Goal: Task Accomplishment & Management: Manage account settings

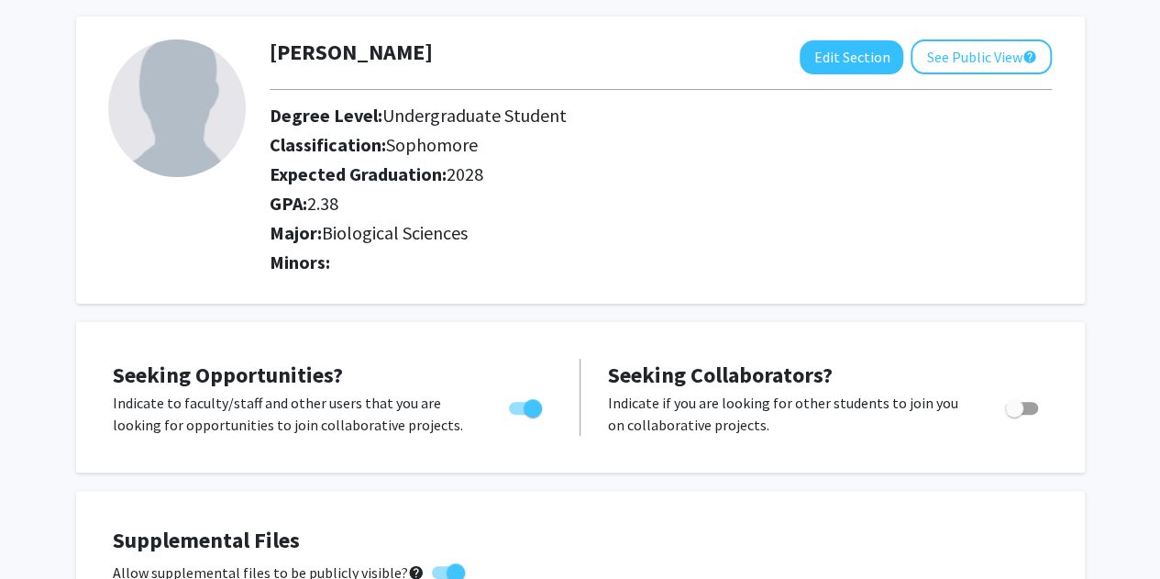
scroll to position [86, 0]
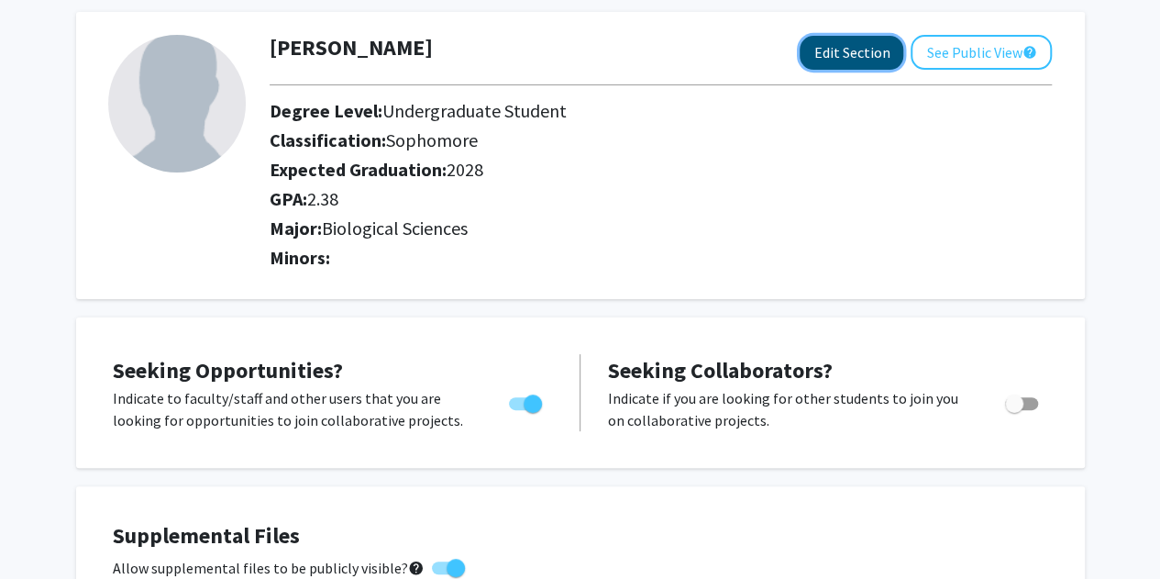
click at [867, 36] on button "Edit Section" at bounding box center [852, 53] width 104 height 34
select select "sophomore"
select select
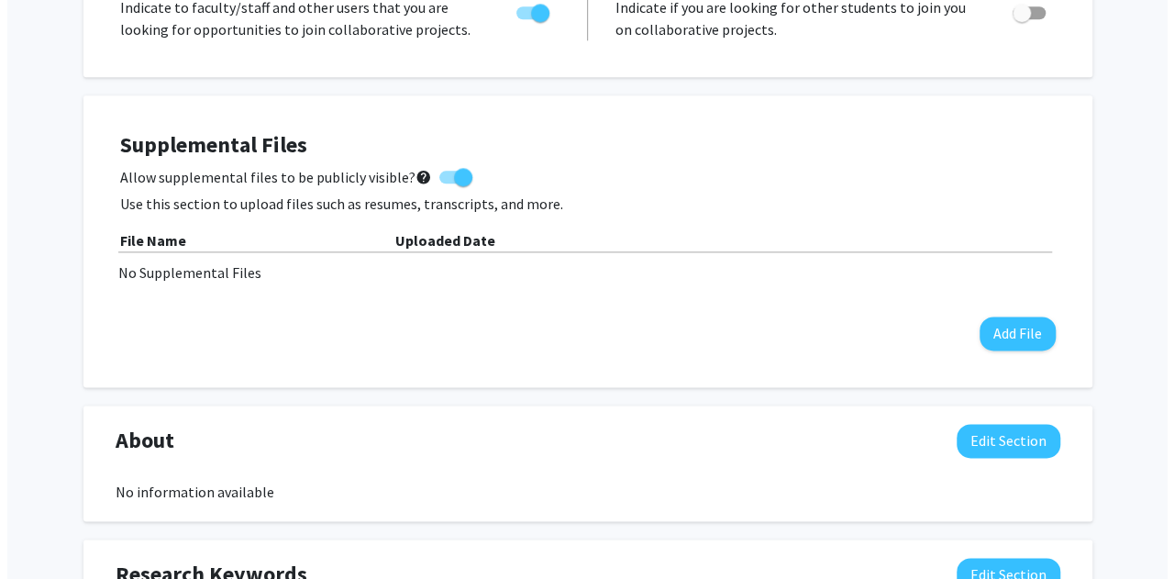
scroll to position [1124, 0]
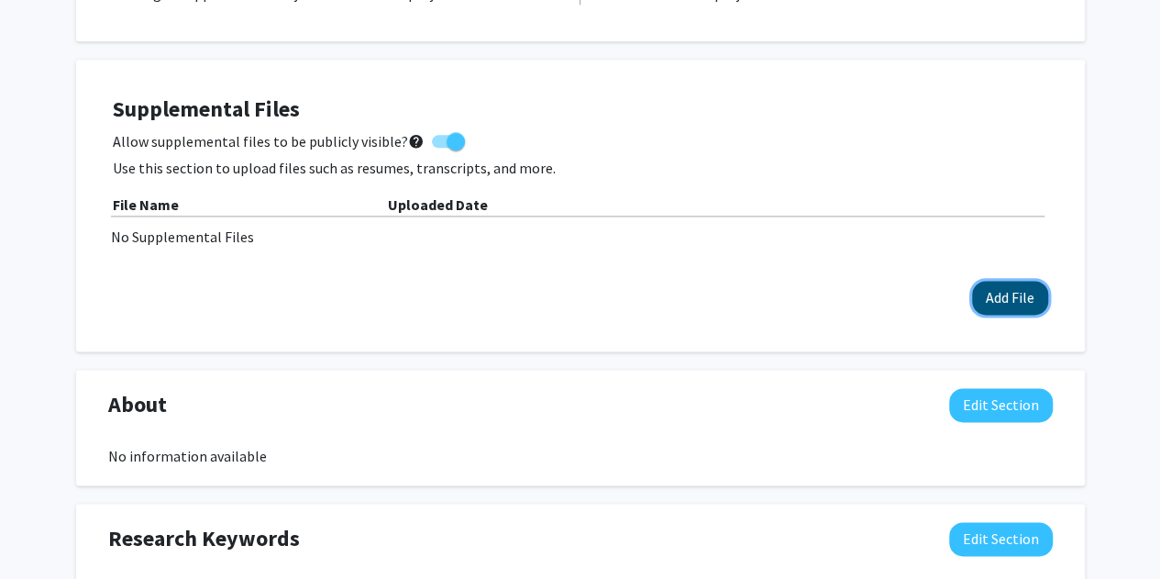
click at [1023, 285] on button "Add File" at bounding box center [1010, 298] width 76 height 34
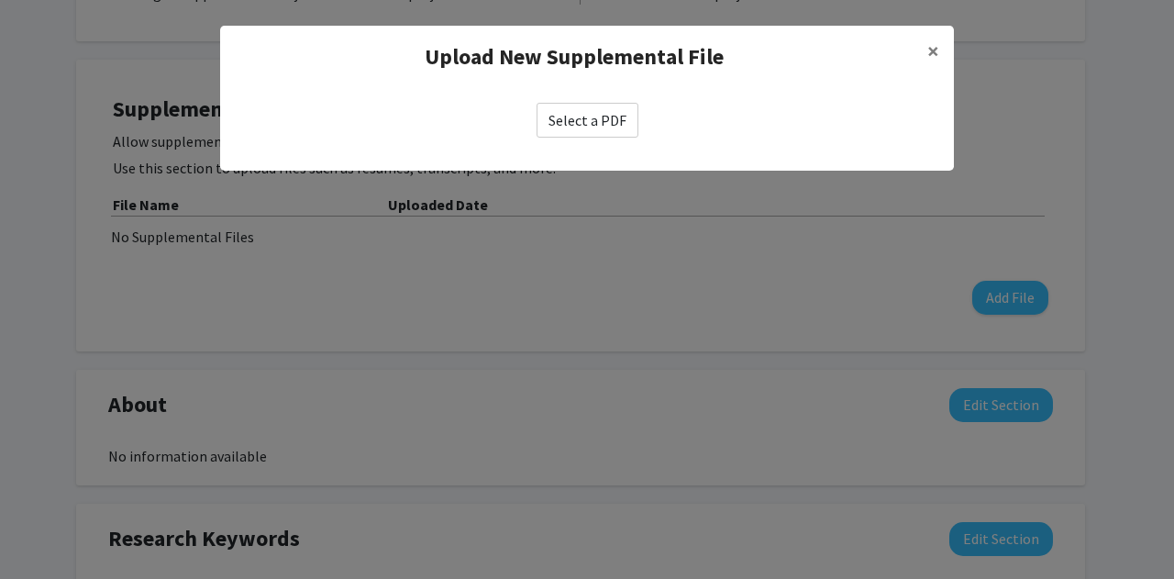
click at [598, 127] on label "Select a PDF" at bounding box center [588, 120] width 102 height 35
click at [0, 0] on input "Select a PDF" at bounding box center [0, 0] width 0 height 0
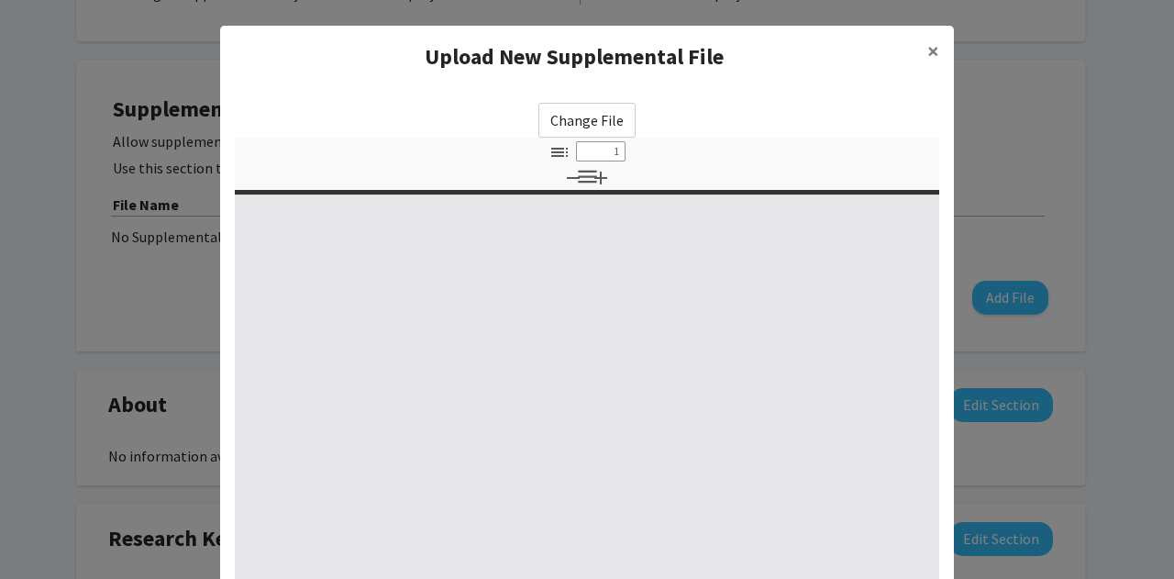
type input "0"
select select "custom"
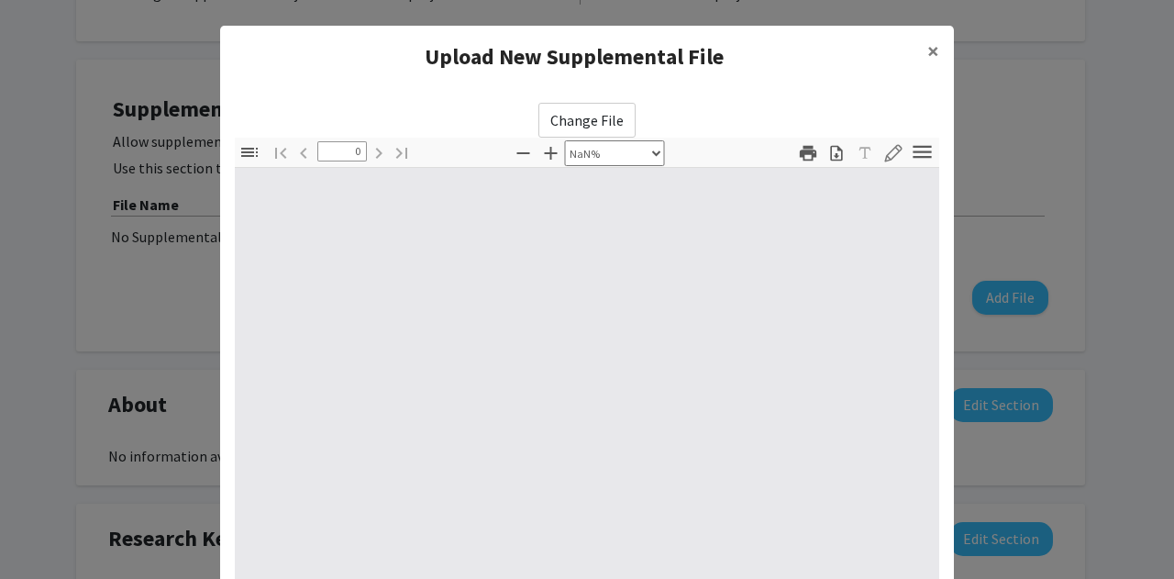
type input "1"
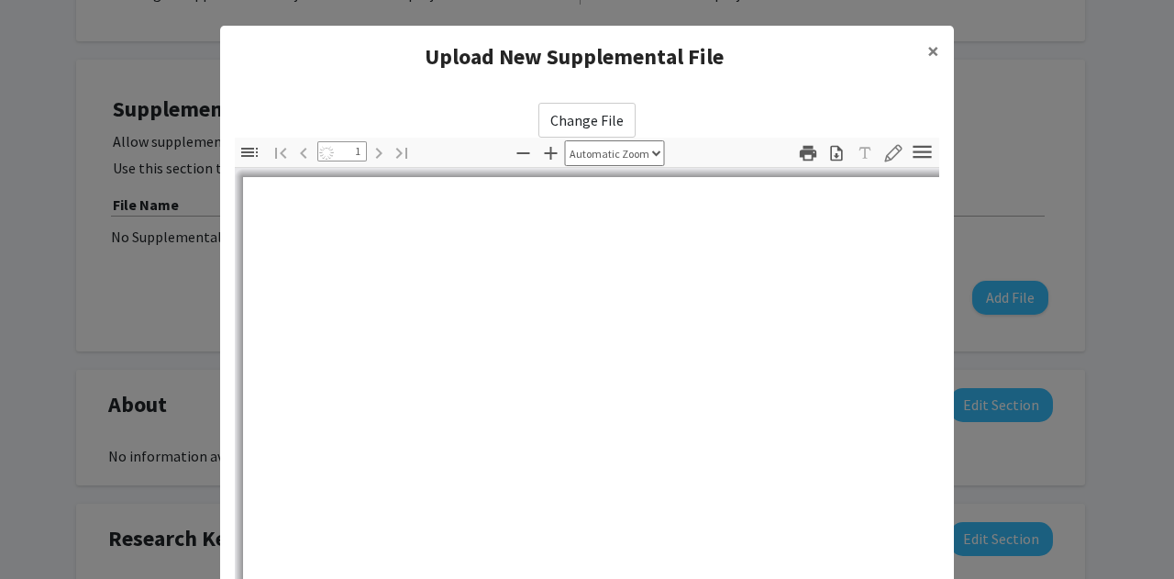
select select "auto"
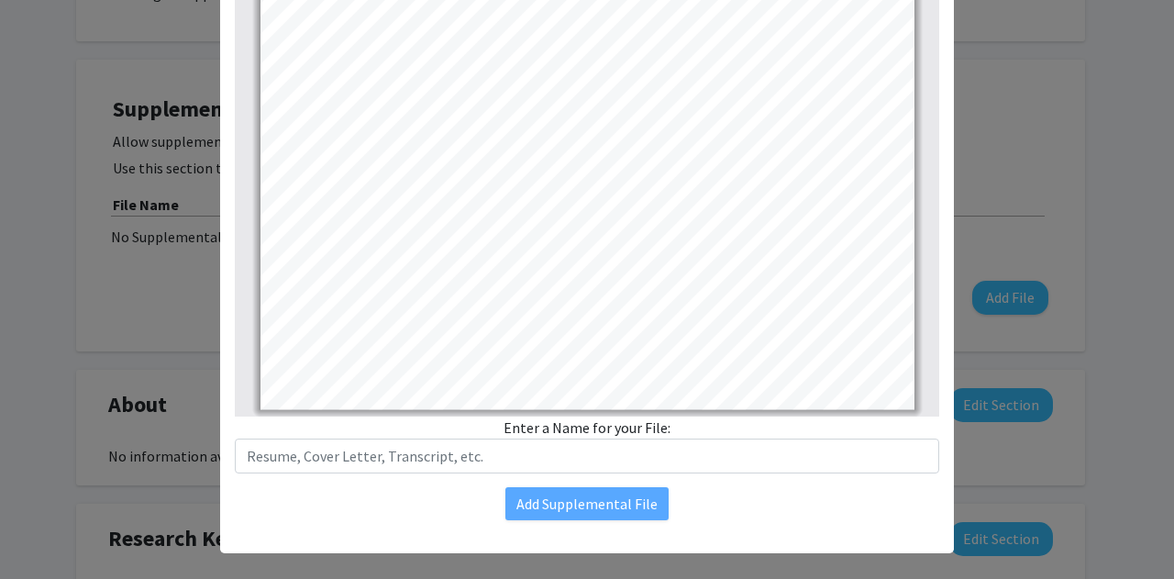
scroll to position [289, 0]
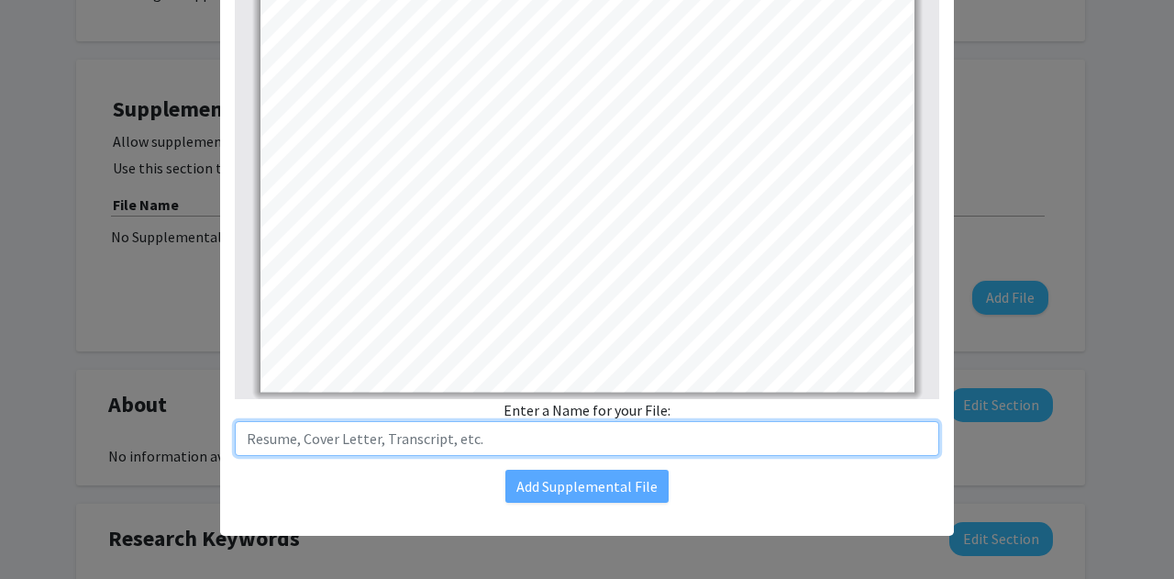
click at [561, 439] on input "text" at bounding box center [587, 438] width 704 height 35
type input "Resume"
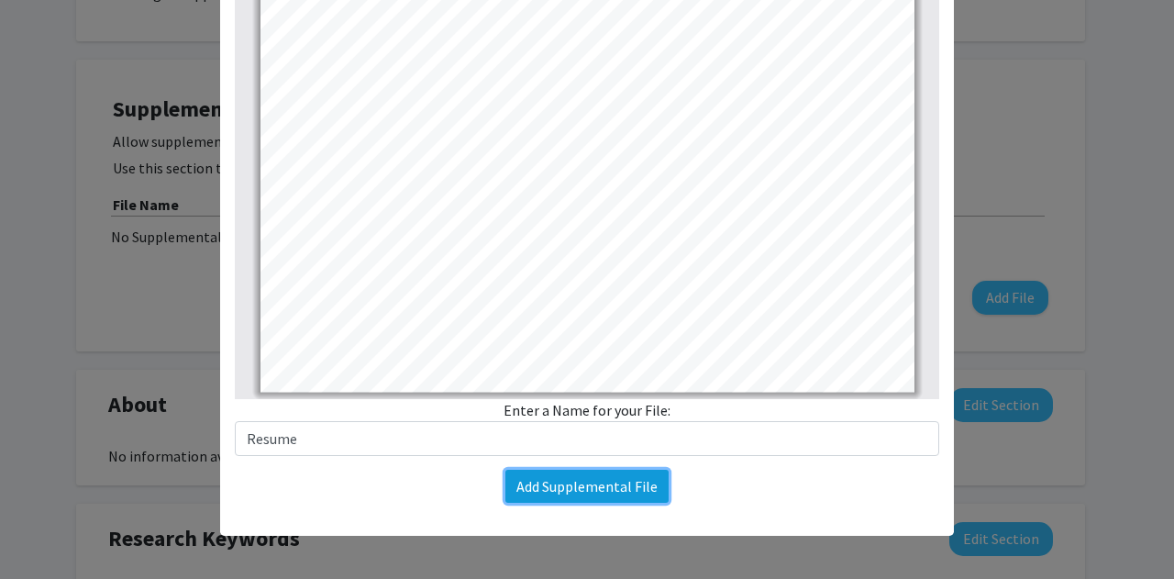
click at [593, 482] on button "Add Supplemental File" at bounding box center [586, 486] width 163 height 33
select select "sophomore"
select select
click at [595, 488] on button "Add Supplemental File" at bounding box center [586, 486] width 163 height 33
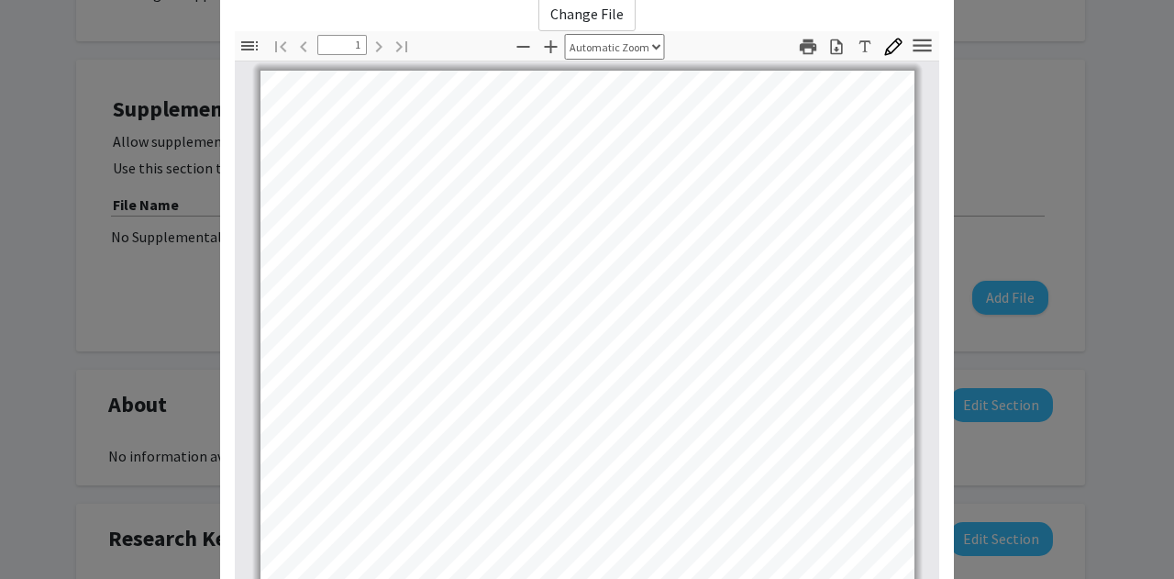
scroll to position [0, 0]
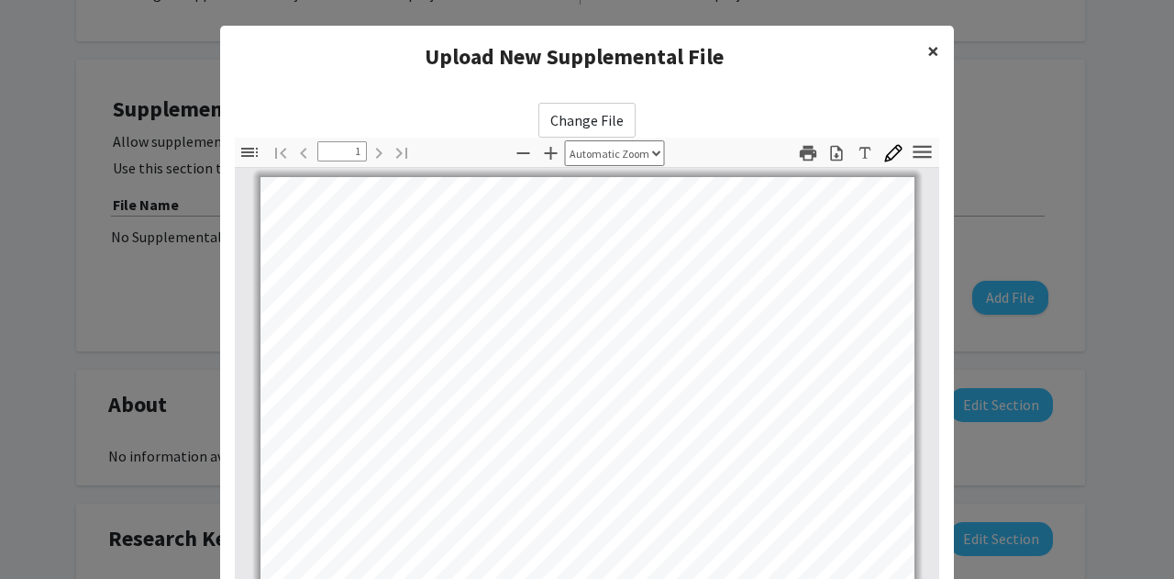
click at [931, 47] on span "×" at bounding box center [933, 51] width 12 height 28
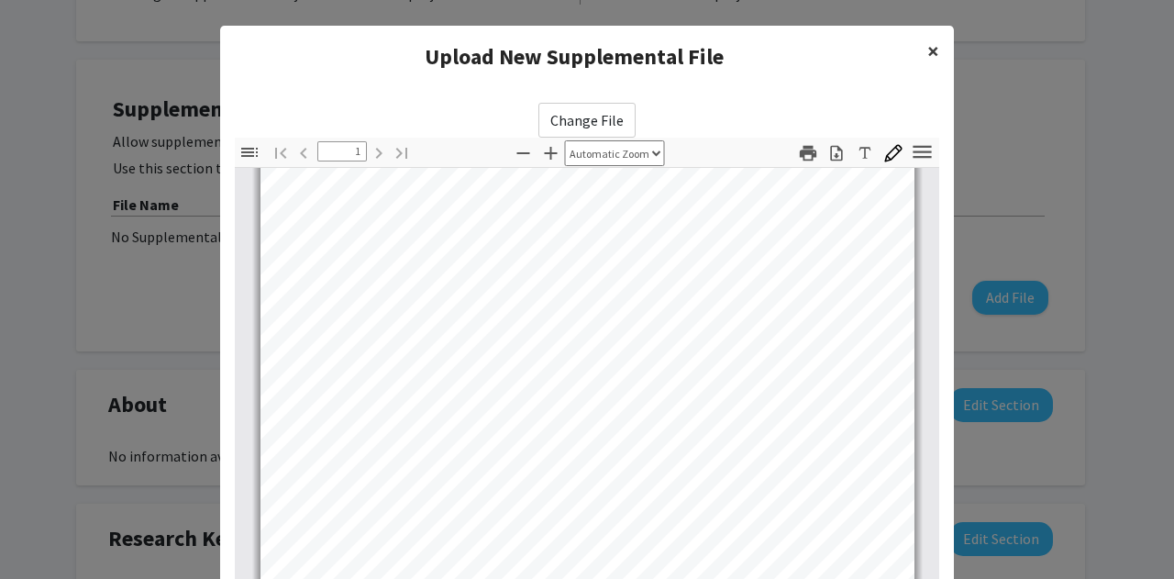
scroll to position [289, 0]
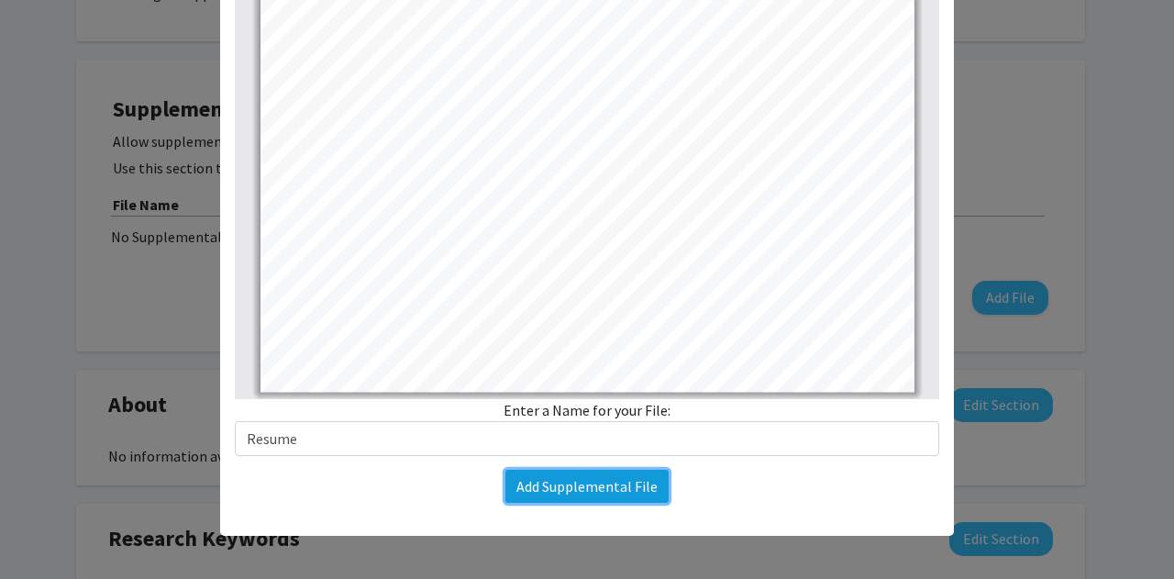
click at [620, 481] on button "Add Supplemental File" at bounding box center [586, 486] width 163 height 33
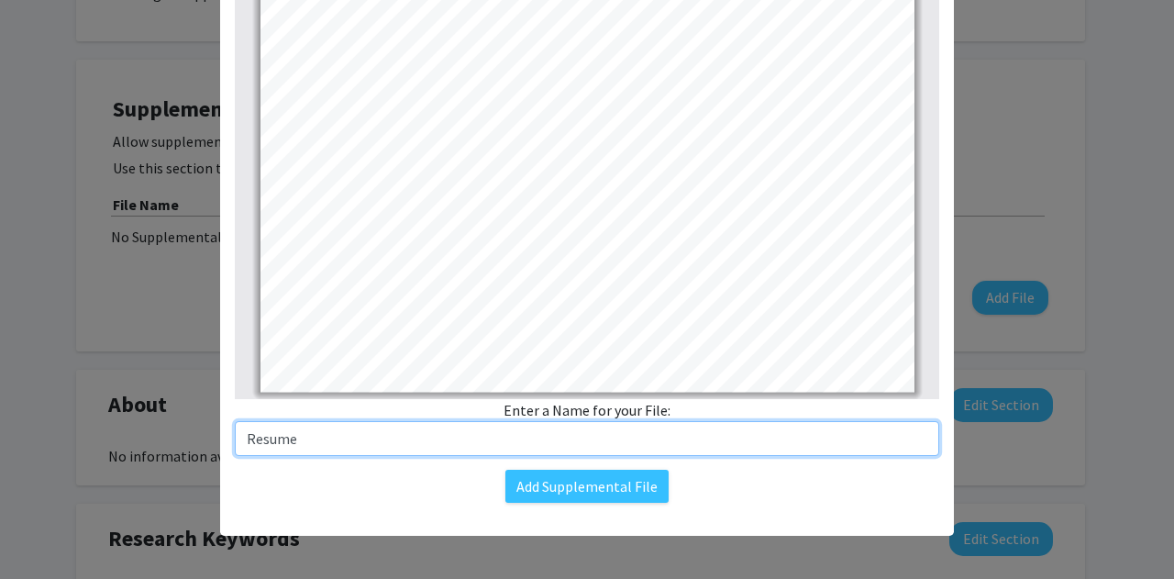
click at [609, 438] on input "Resume" at bounding box center [587, 438] width 704 height 35
type input "R"
type input "Resume"
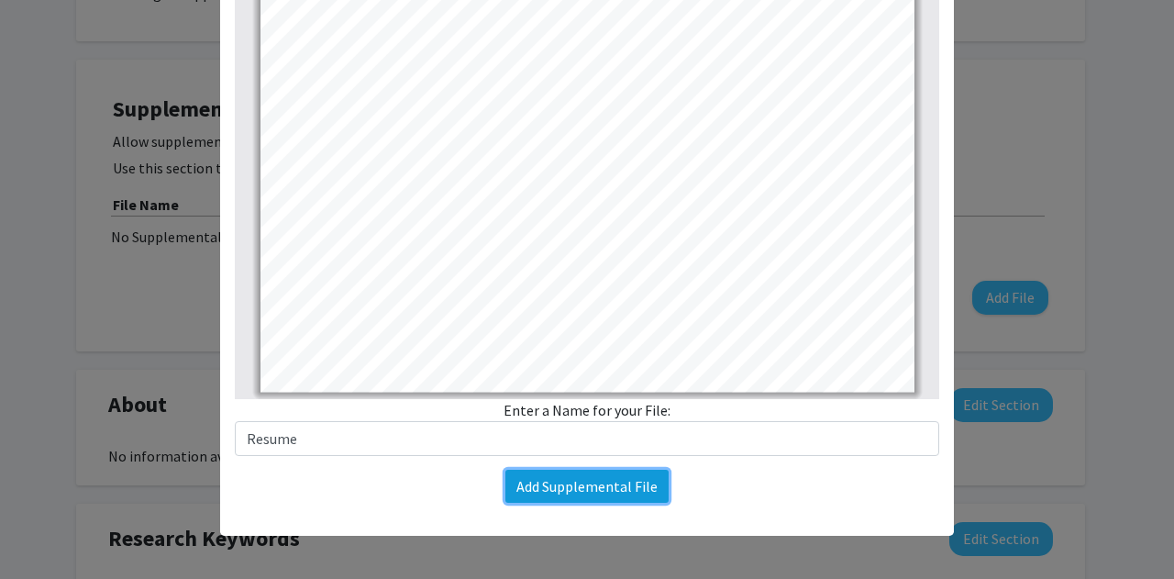
click at [621, 486] on button "Add Supplemental File" at bounding box center [586, 486] width 163 height 33
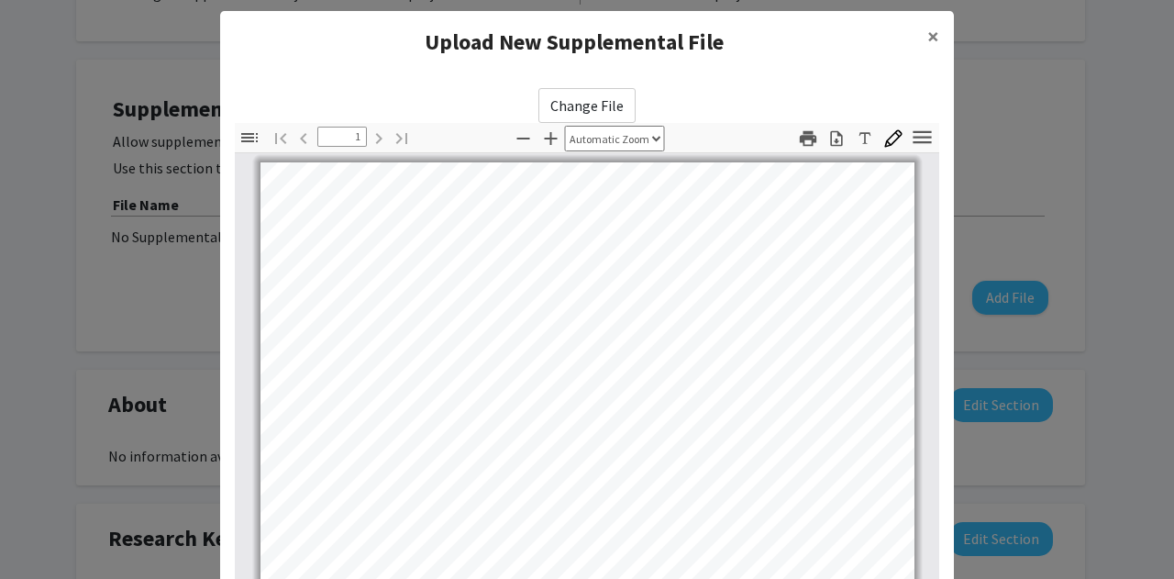
scroll to position [0, 0]
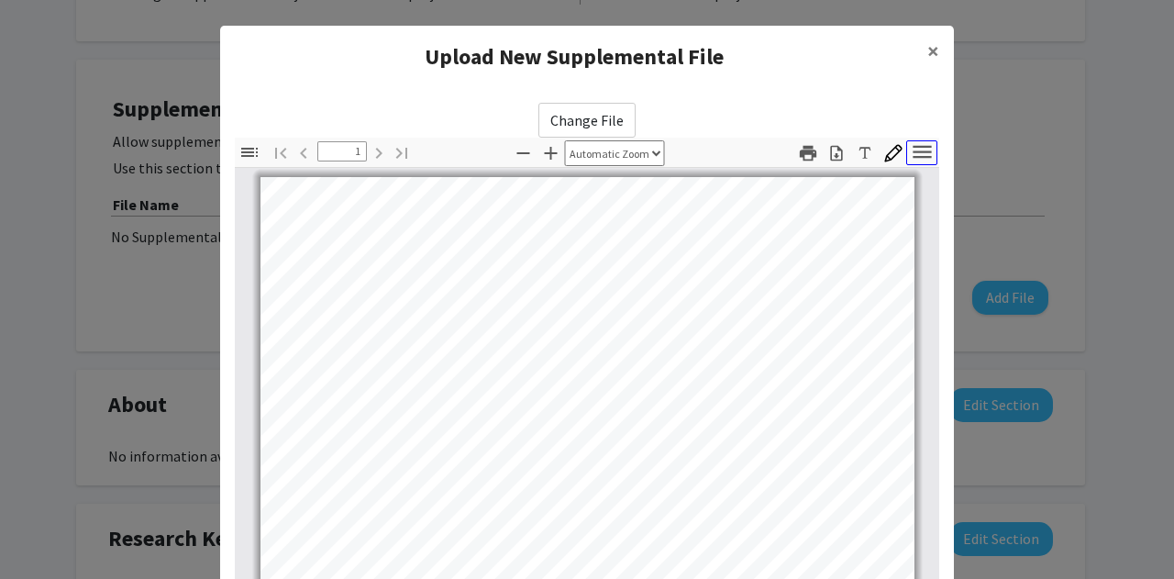
click at [915, 150] on icon "button" at bounding box center [922, 151] width 18 height 13
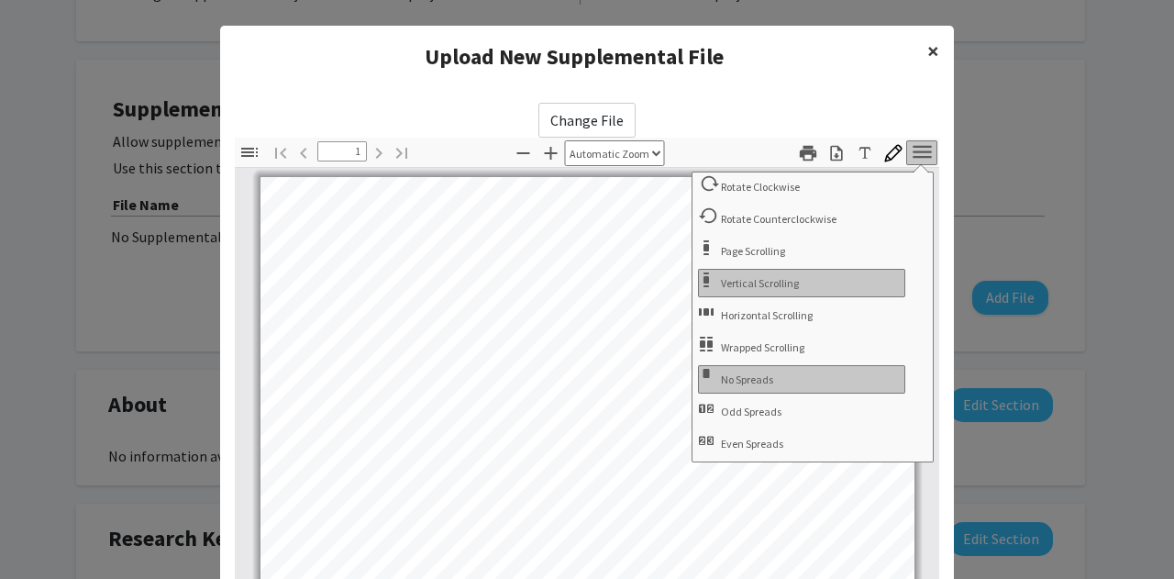
click at [919, 50] on button "×" at bounding box center [933, 51] width 41 height 51
click at [927, 51] on span "×" at bounding box center [933, 51] width 12 height 28
drag, startPoint x: 925, startPoint y: 51, endPoint x: 1123, endPoint y: 174, distance: 233.1
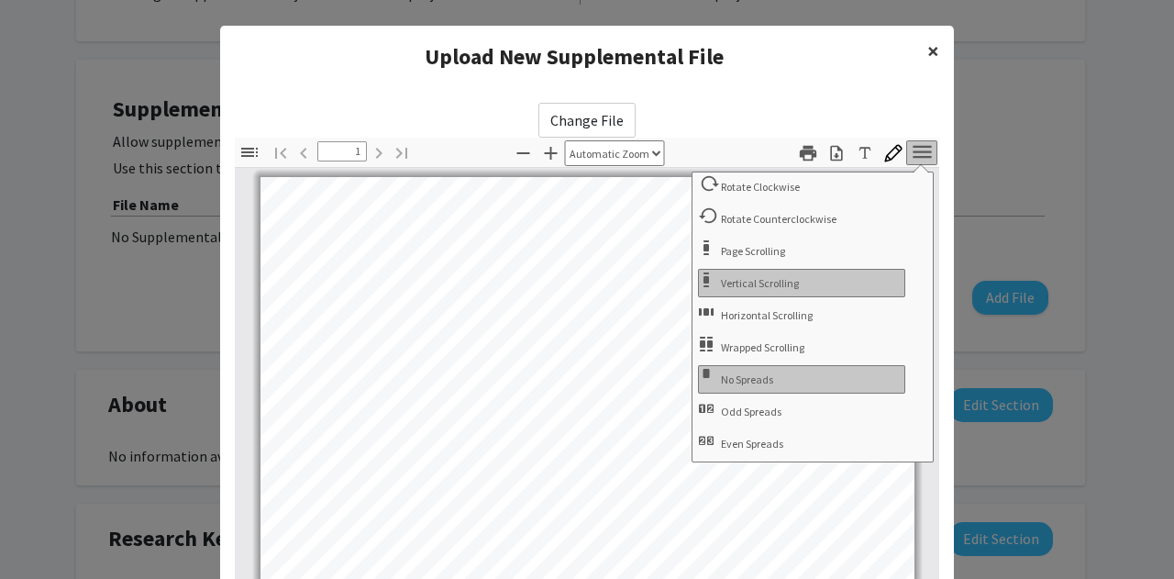
click at [1123, 174] on modal-container "Upload New Supplemental File × Change File Thumbnails Document Outline Attachme…" at bounding box center [587, 289] width 1174 height 579
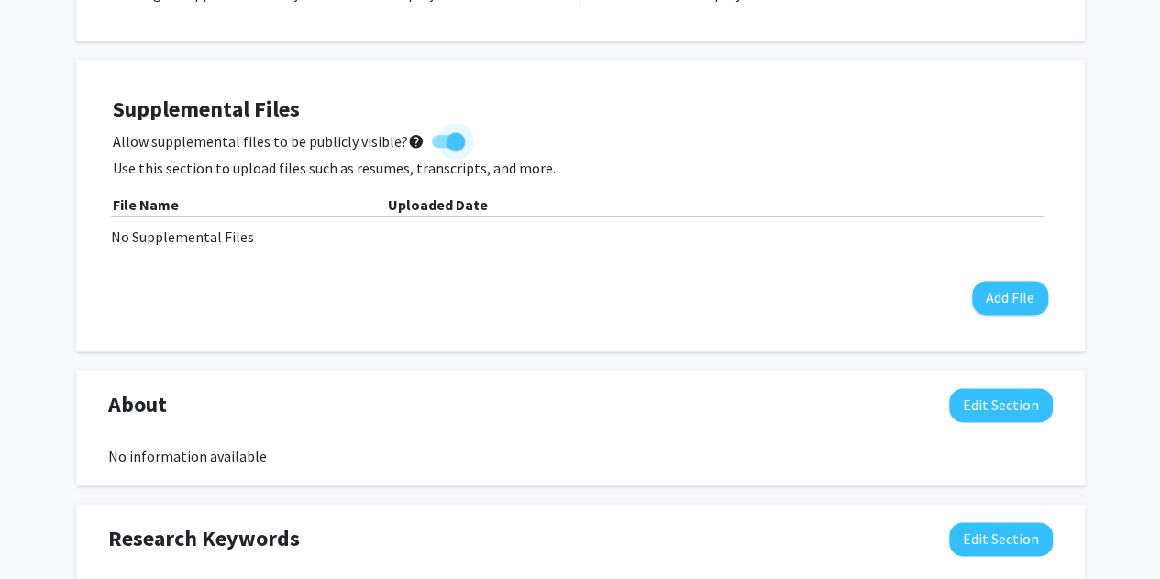
click at [447, 137] on span at bounding box center [456, 141] width 18 height 18
click at [441, 148] on input "Allow supplemental files to be publicly visible? help" at bounding box center [440, 148] width 1 height 1
click at [432, 137] on span at bounding box center [441, 141] width 18 height 18
click at [440, 148] on input "Allow supplemental files to be publicly visible? help" at bounding box center [440, 148] width 1 height 1
checkbox input "true"
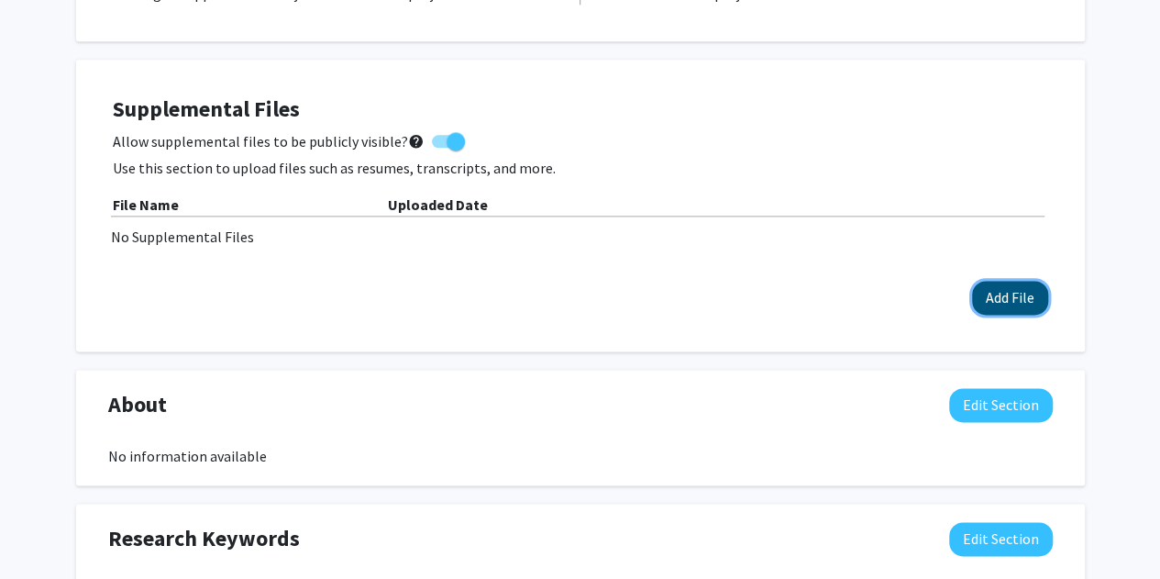
click at [995, 295] on button "Add File" at bounding box center [1010, 298] width 76 height 34
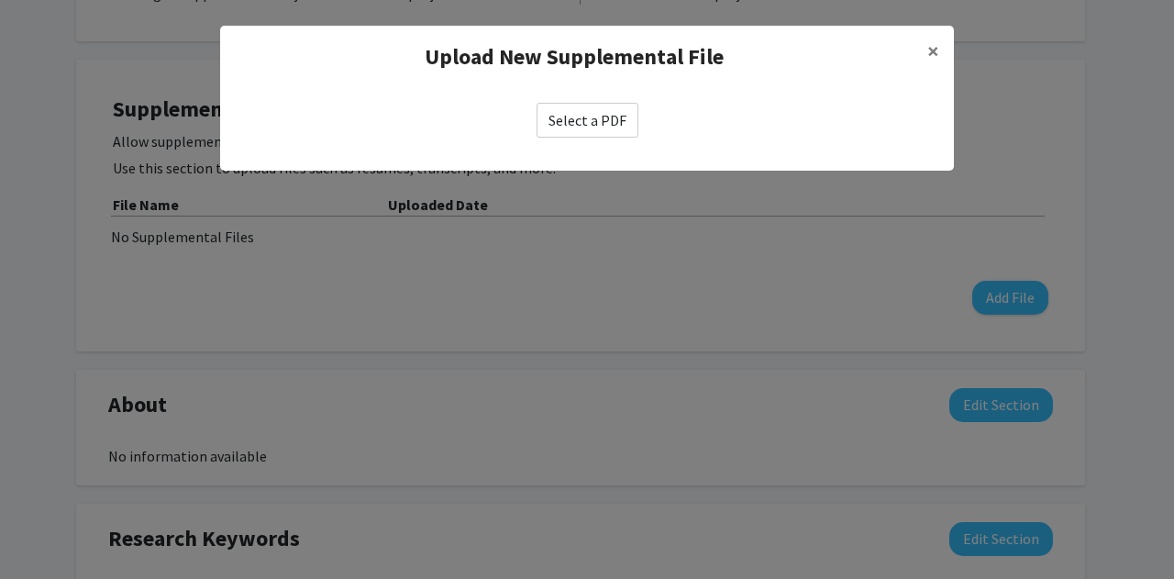
click at [599, 124] on label "Select a PDF" at bounding box center [588, 120] width 102 height 35
click at [0, 0] on input "Select a PDF" at bounding box center [0, 0] width 0 height 0
select select "custom"
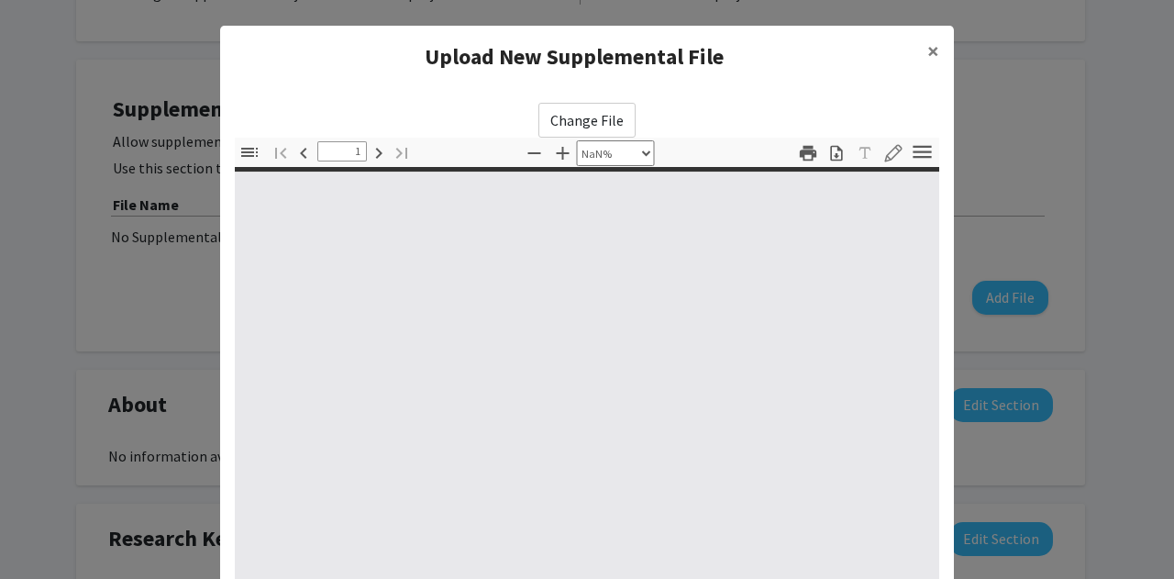
type input "0"
select select "custom"
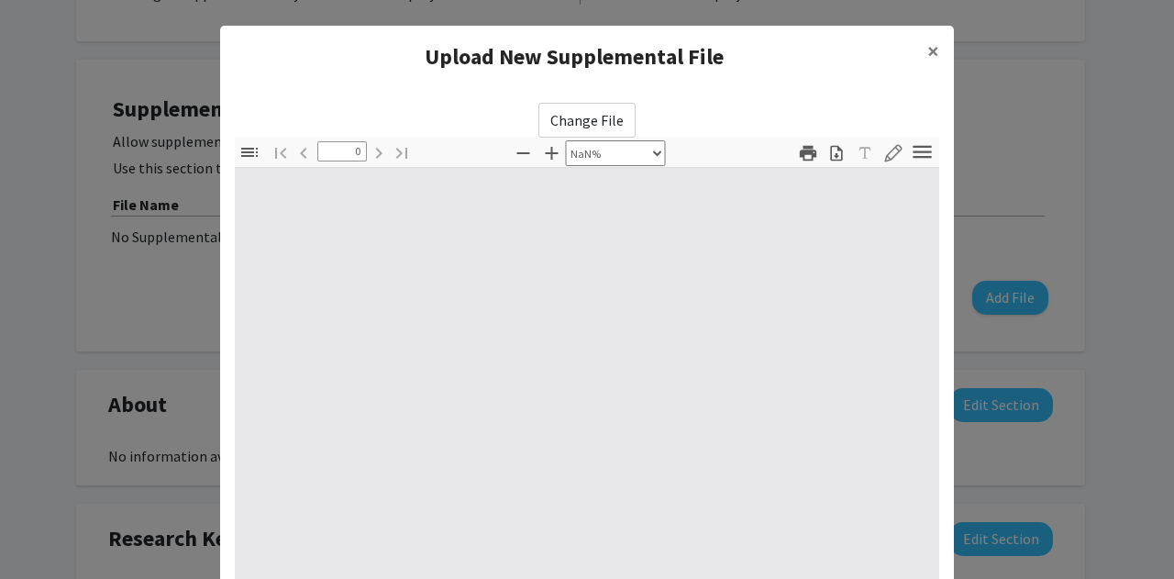
type input "1"
select select "auto"
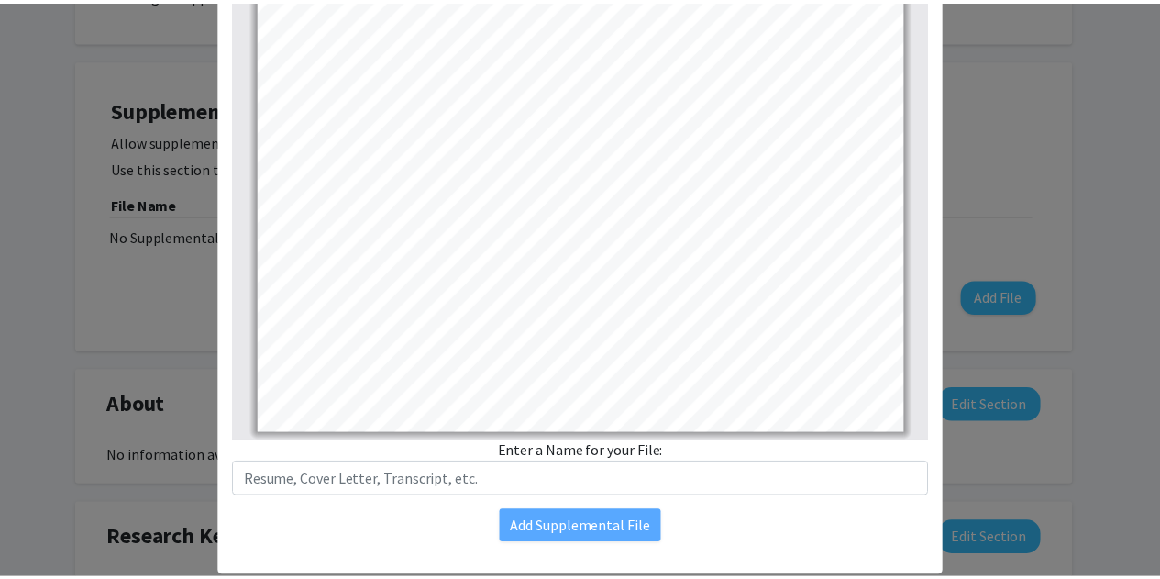
scroll to position [289, 0]
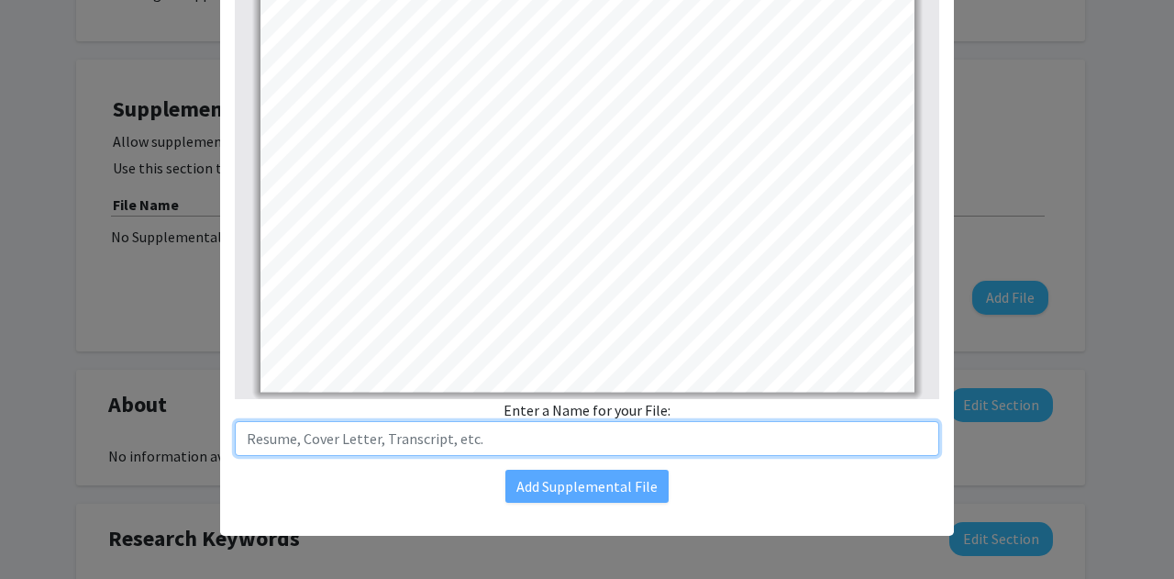
click at [666, 434] on input "text" at bounding box center [587, 438] width 704 height 35
type input "Resume"
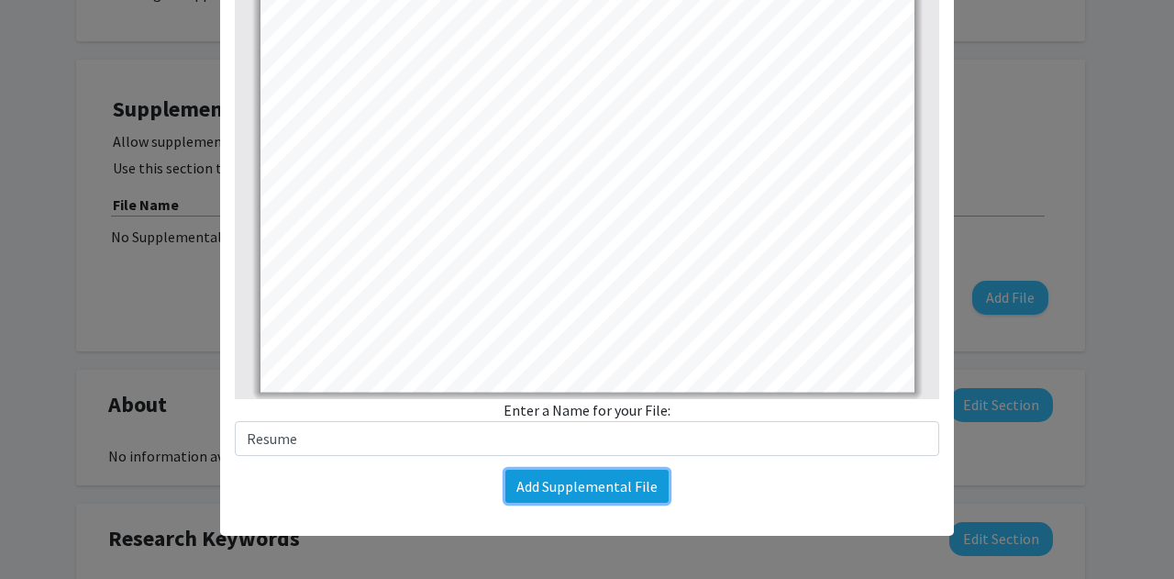
click at [578, 493] on button "Add Supplemental File" at bounding box center [586, 486] width 163 height 33
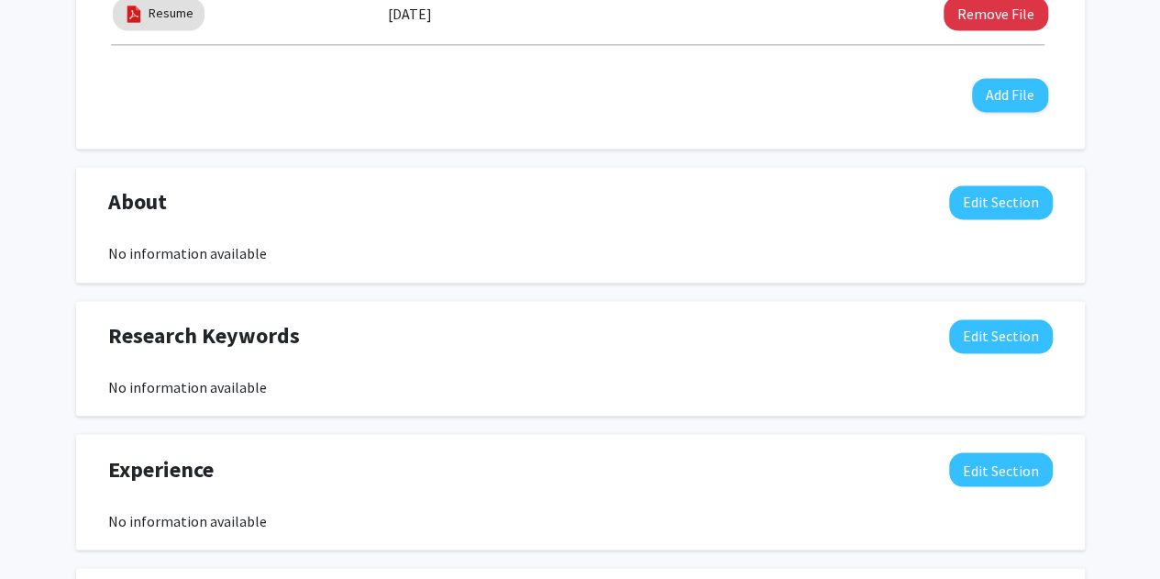
scroll to position [1336, 0]
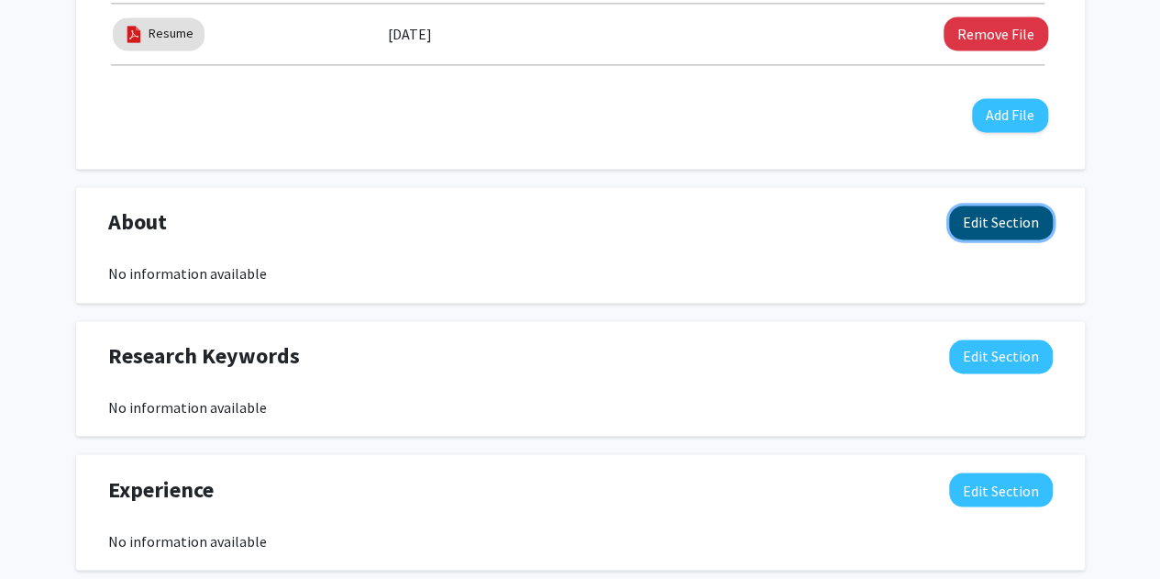
click at [993, 214] on button "Edit Section" at bounding box center [1001, 222] width 104 height 34
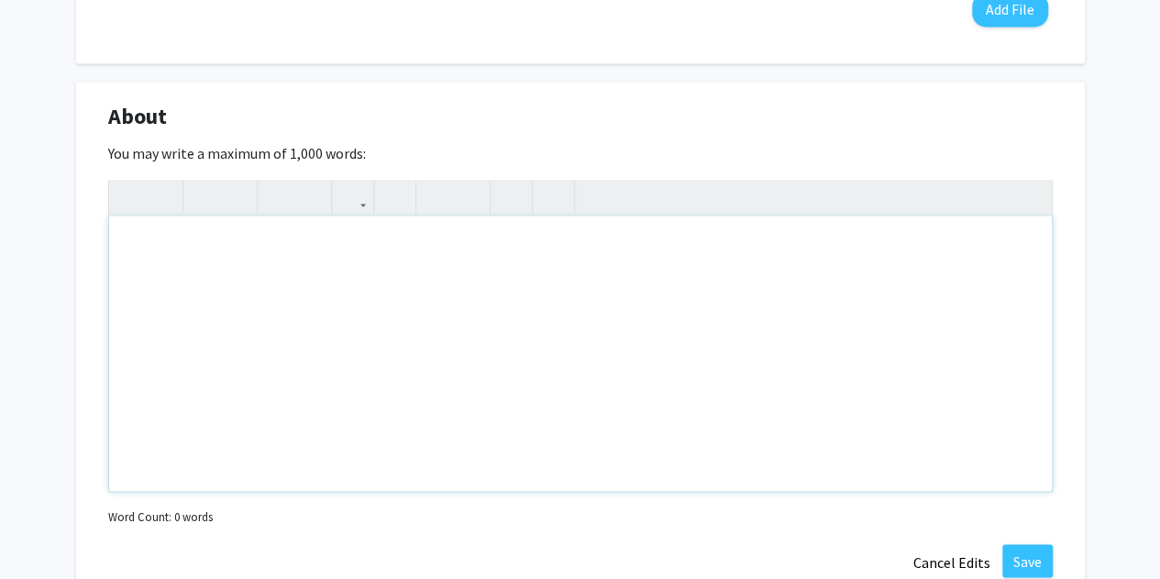
scroll to position [1457, 0]
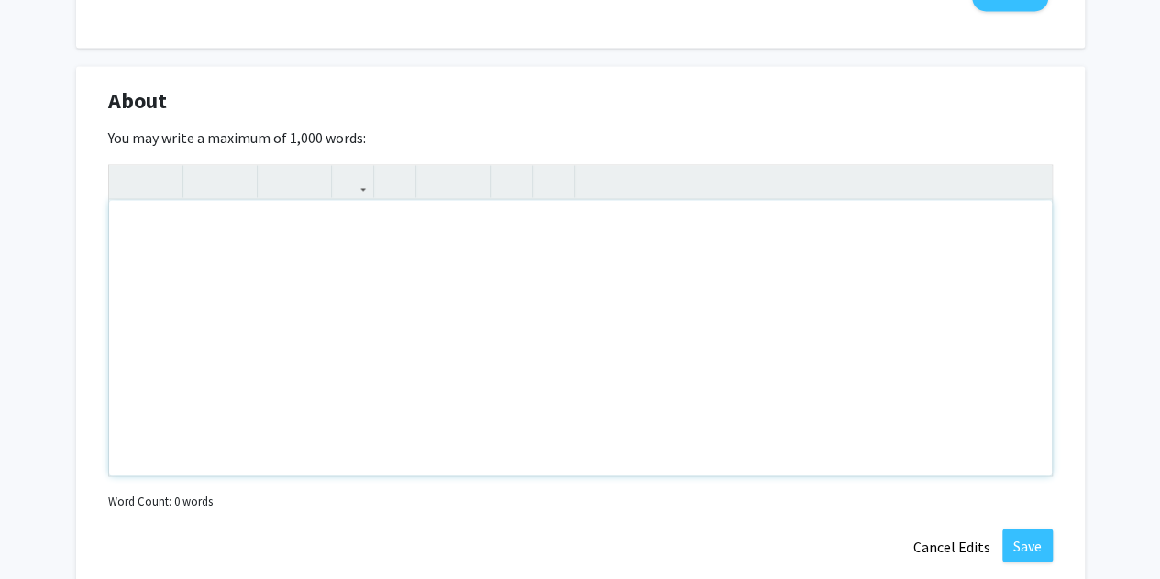
click at [374, 251] on div "Note to users with screen readers: Please deactivate our accessibility plugin f…" at bounding box center [580, 337] width 943 height 275
paste div "Note to users with screen readers: Please deactivate our accessibility plugin f…"
type textarea "<p>I am a sophomore Biological Sciences student at [GEOGRAPHIC_DATA] on the pre…"
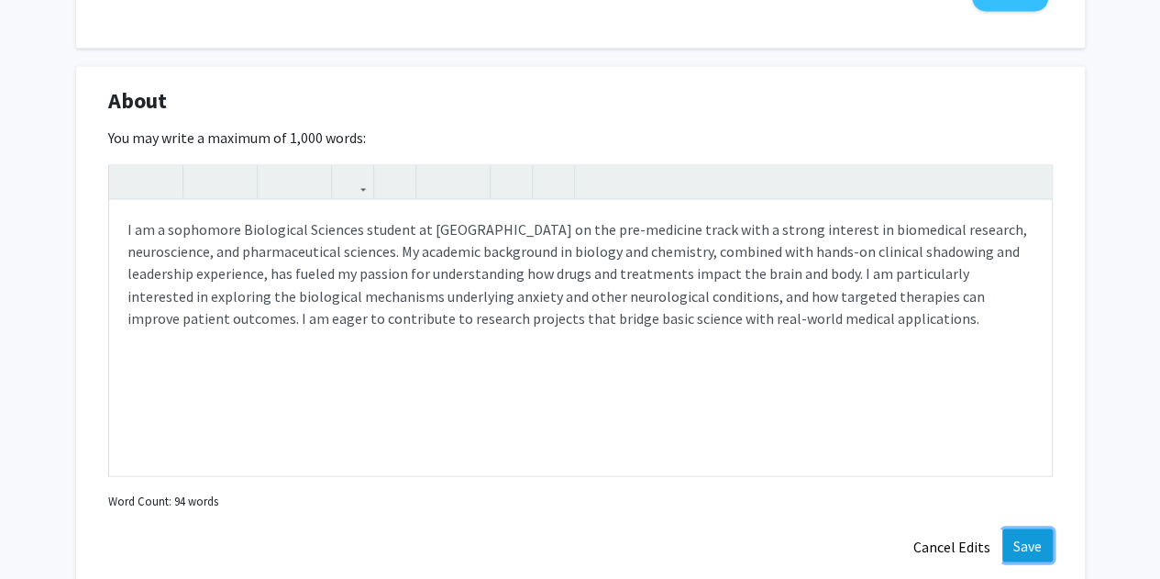
click at [1018, 544] on button "Save" at bounding box center [1028, 544] width 50 height 33
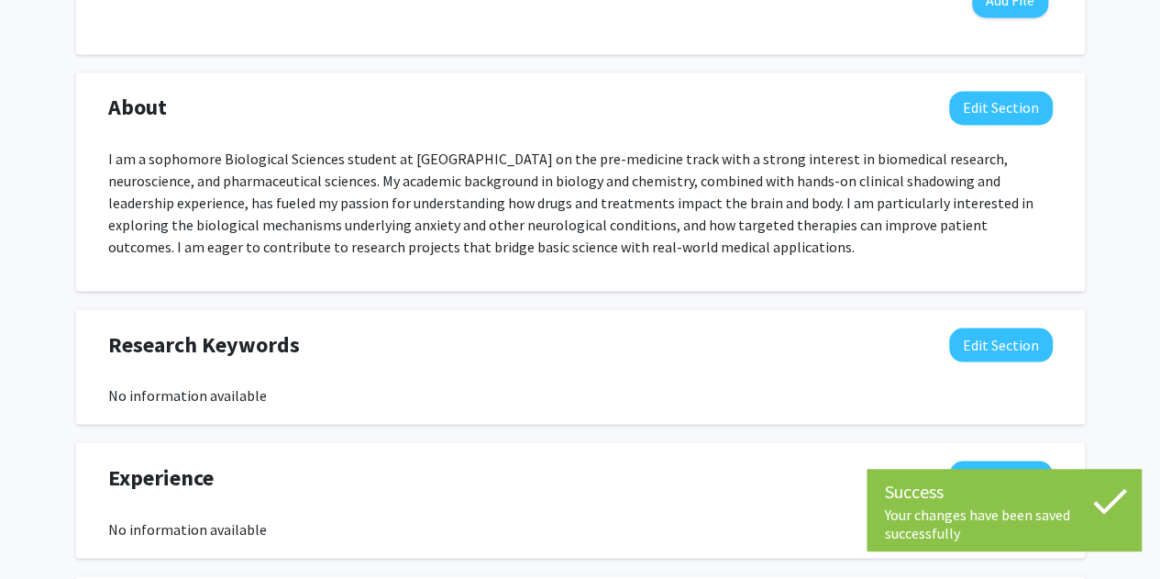
scroll to position [1450, 0]
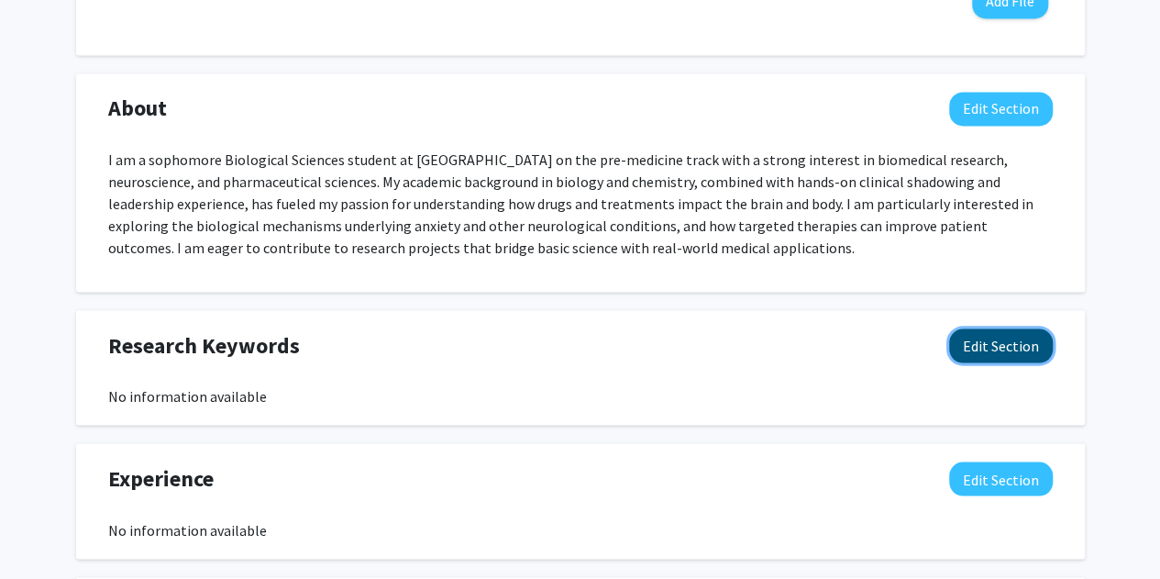
click at [999, 343] on button "Edit Section" at bounding box center [1001, 345] width 104 height 34
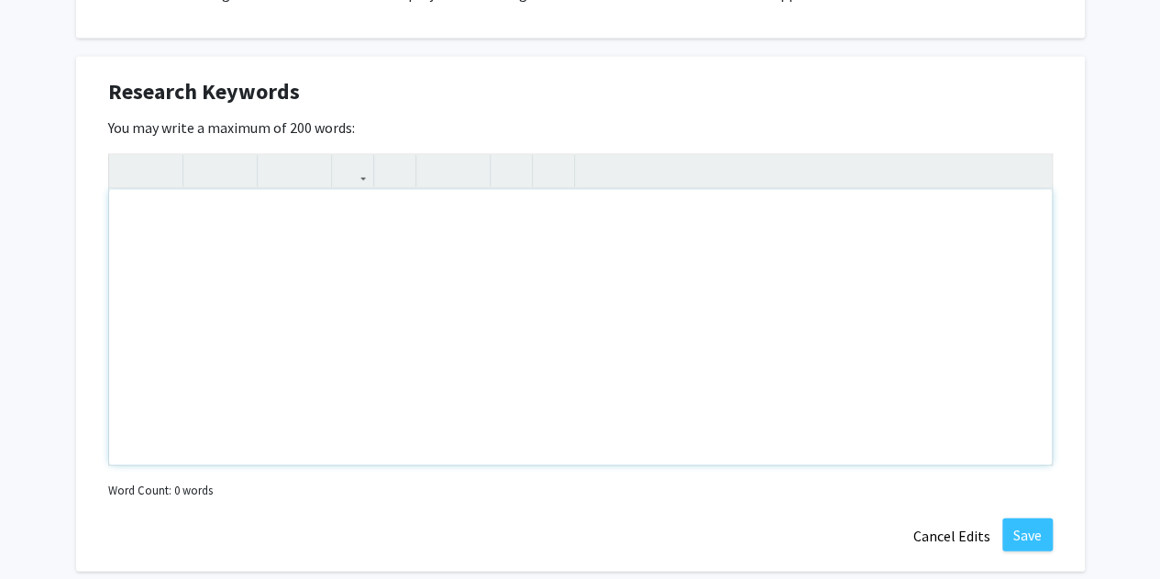
scroll to position [1711, 0]
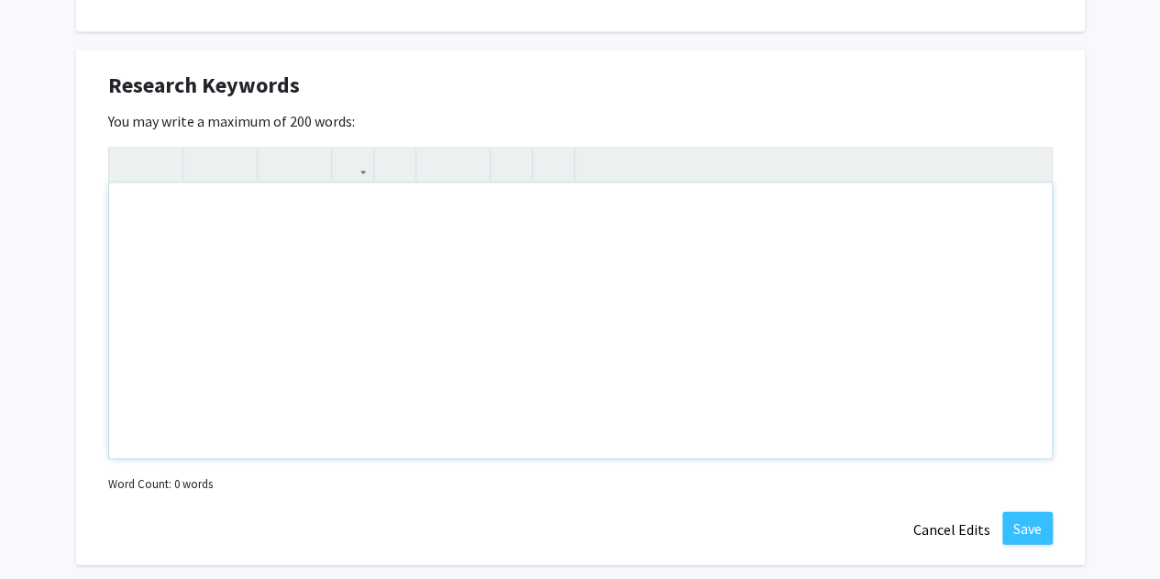
click at [560, 261] on div "Note to users with screen readers: Please deactivate our accessibility plugin f…" at bounding box center [580, 320] width 943 height 275
paste div "Note to users with screen readers: Please deactivate our accessibility plugin f…"
type textarea "<p>Biomedical research, neuroscience, neuropharmacology, psychopharmacology, ph…"
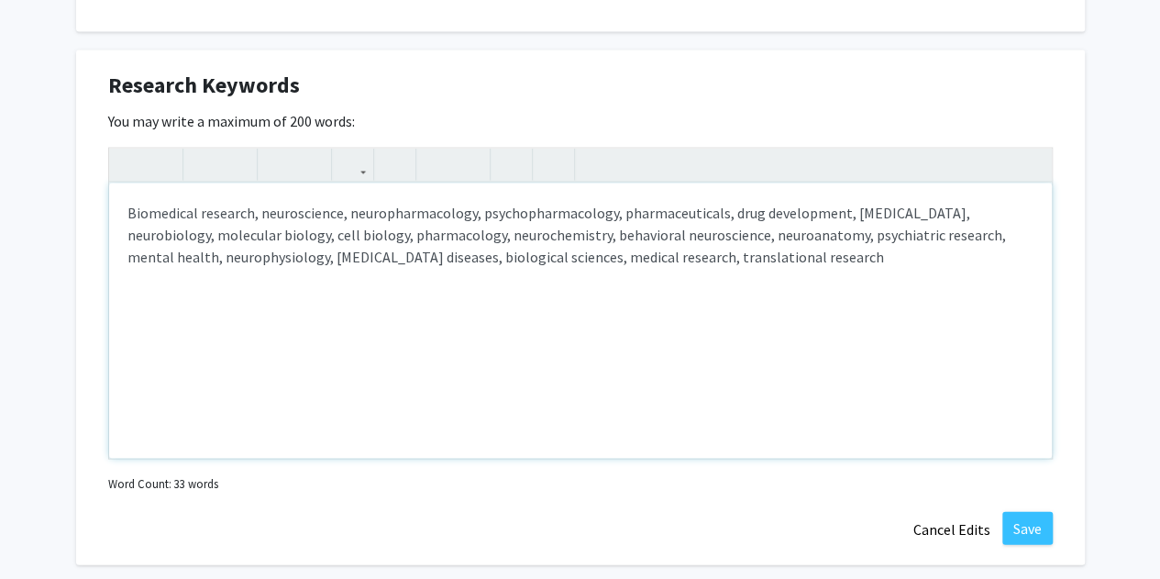
click at [400, 232] on p "Biomedical research, neuroscience, neuropharmacology, psychopharmacology, pharm…" at bounding box center [580, 234] width 906 height 66
click at [794, 256] on p "Biomedical research, neuroscience, neuropharmacology, psychopharmacology, pharm…" at bounding box center [580, 234] width 906 height 66
type textarea "<p>Biomedical research, neuroscience, neuropharmacology, psychopharmacology, ph…"
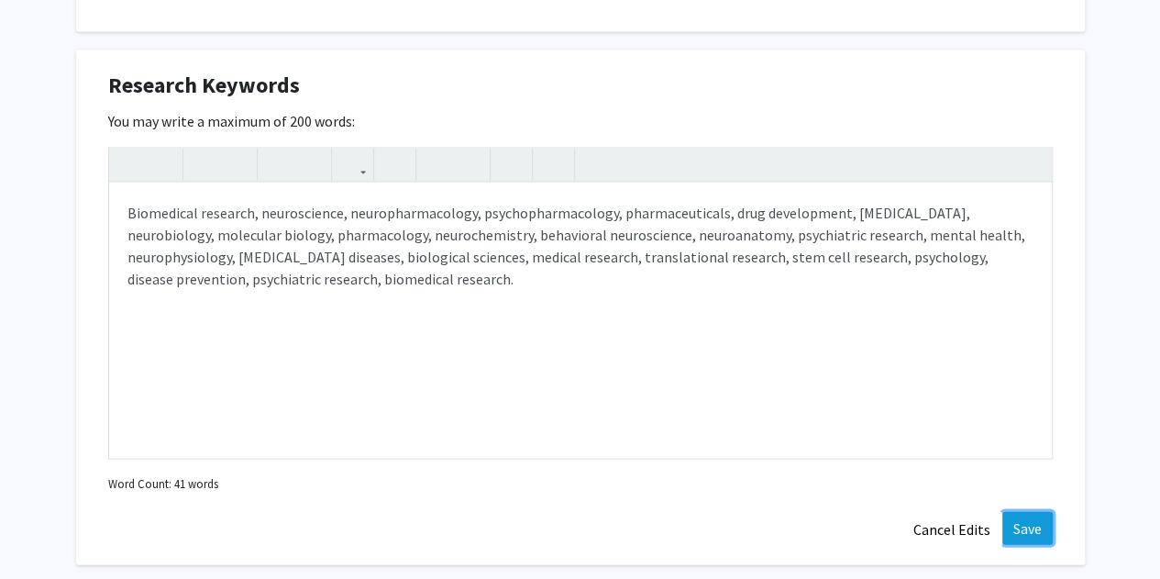
click at [1024, 517] on button "Save" at bounding box center [1028, 527] width 50 height 33
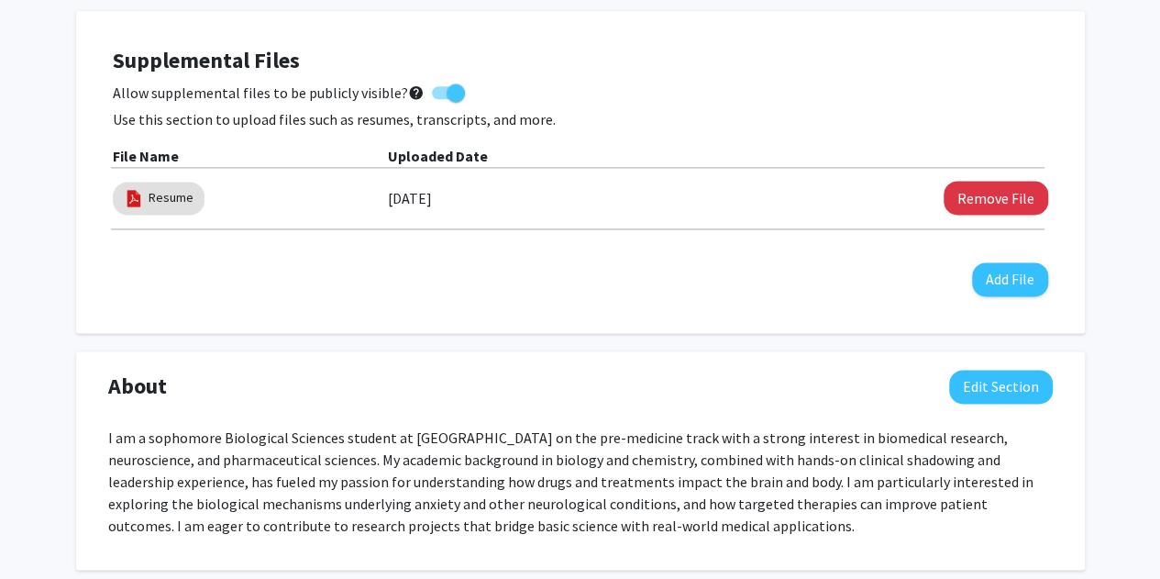
scroll to position [1174, 0]
